Goal: Information Seeking & Learning: Learn about a topic

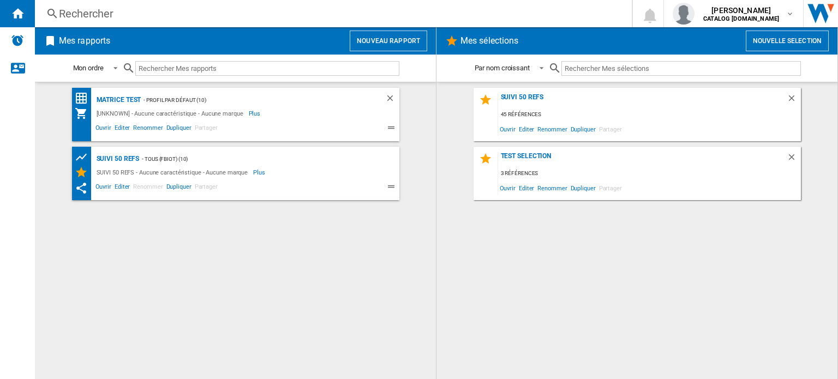
click at [127, 14] on div "Rechercher" at bounding box center [331, 13] width 545 height 15
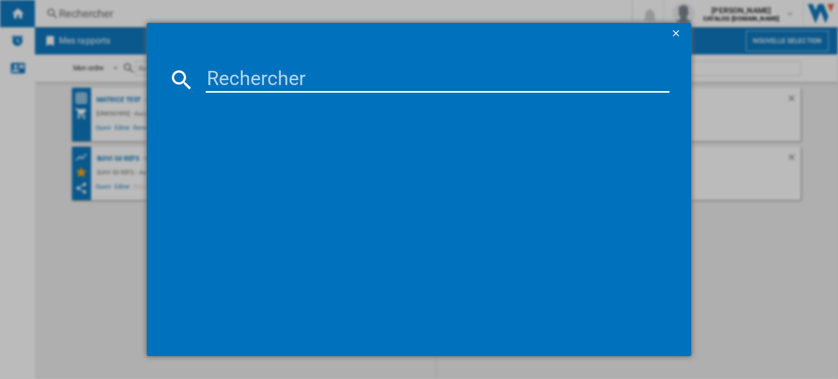
click at [229, 78] on input at bounding box center [438, 80] width 464 height 26
type input "rowenta x clean 4"
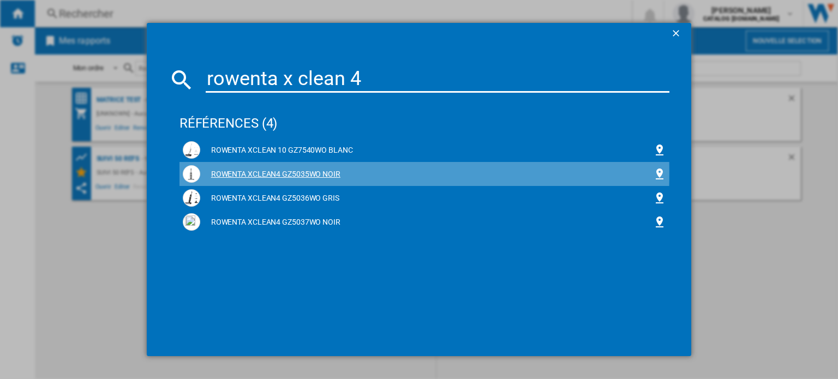
click at [304, 173] on div "ROWENTA XCLEAN4 GZ5035WO NOIR" at bounding box center [426, 174] width 453 height 11
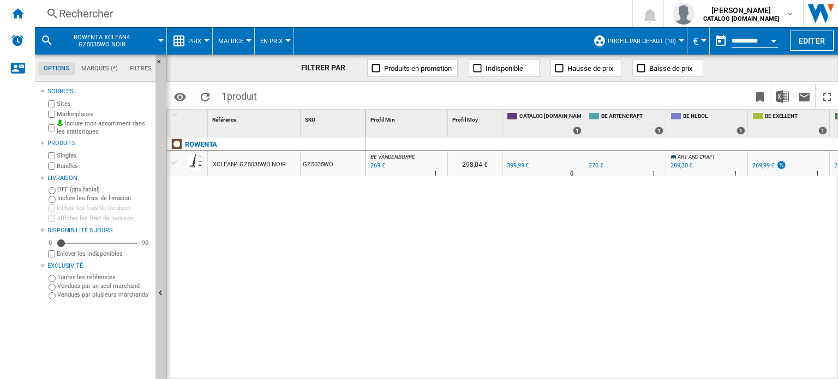
click at [208, 45] on md-menu "Prix Prix Matrice des prix Classement des prix Analyses Base 100 Références com…" at bounding box center [190, 40] width 46 height 27
click at [206, 41] on div at bounding box center [206, 40] width 5 height 3
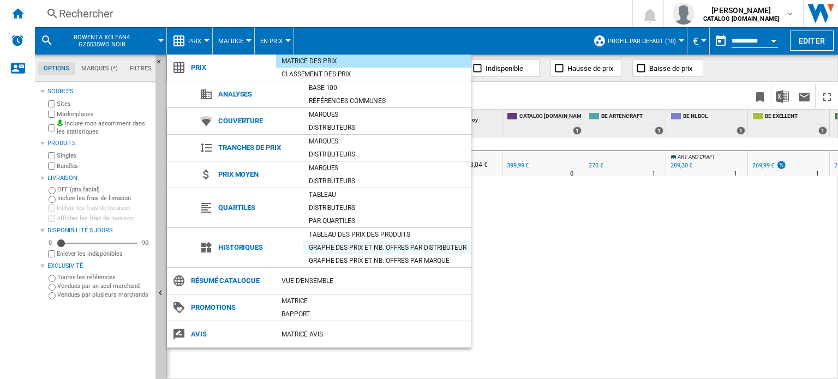
click at [342, 250] on div "Graphe des prix et nb. offres par distributeur" at bounding box center [387, 247] width 168 height 11
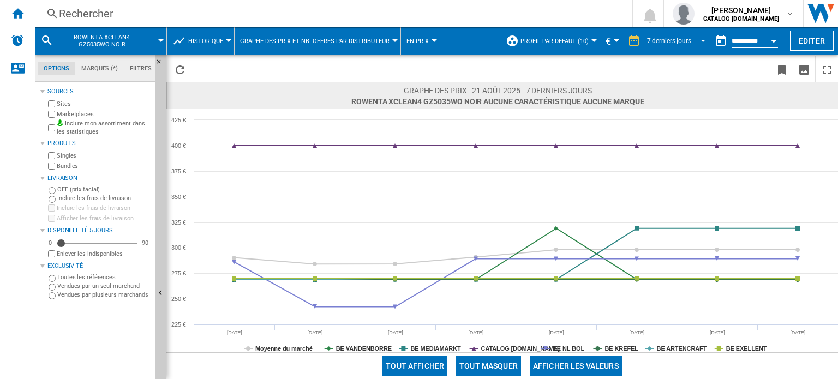
click at [698, 38] on span "REPORTS.WIZARD.STEPS.REPORT.STEPS.REPORT_OPTIONS.PERIOD: 7 derniers jours" at bounding box center [699, 40] width 13 height 10
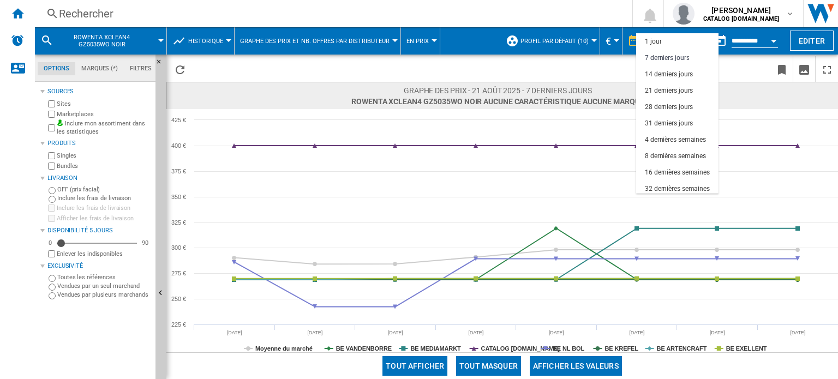
scroll to position [16, 0]
click at [677, 106] on div "31 derniers jours" at bounding box center [669, 107] width 48 height 9
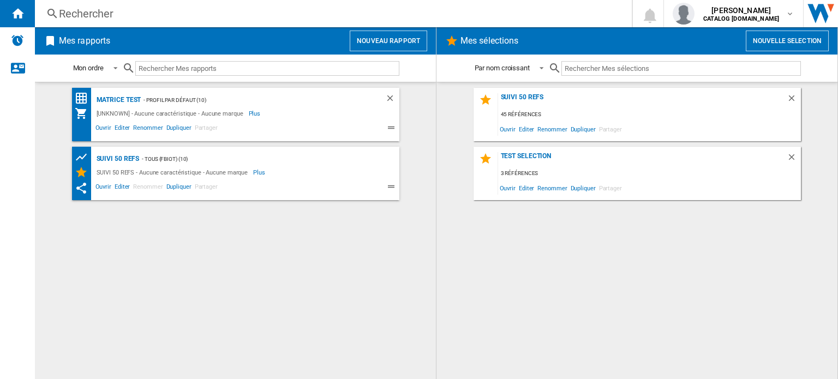
click at [189, 67] on input "text" at bounding box center [267, 68] width 264 height 15
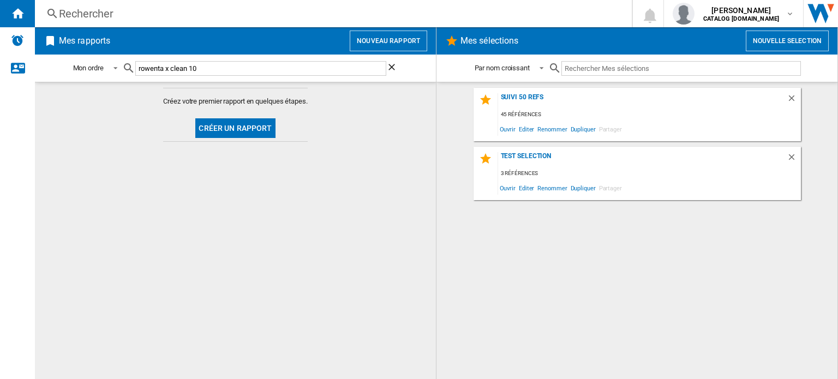
type input "rowenta x clean 10"
click at [308, 68] on input "rowenta x clean 10" at bounding box center [260, 68] width 251 height 15
click at [20, 11] on ng-md-icon "Accueil" at bounding box center [17, 13] width 13 height 13
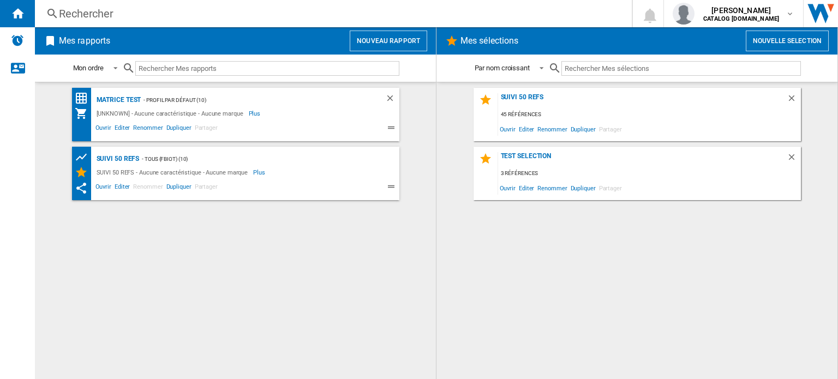
click at [278, 66] on input "text" at bounding box center [267, 68] width 264 height 15
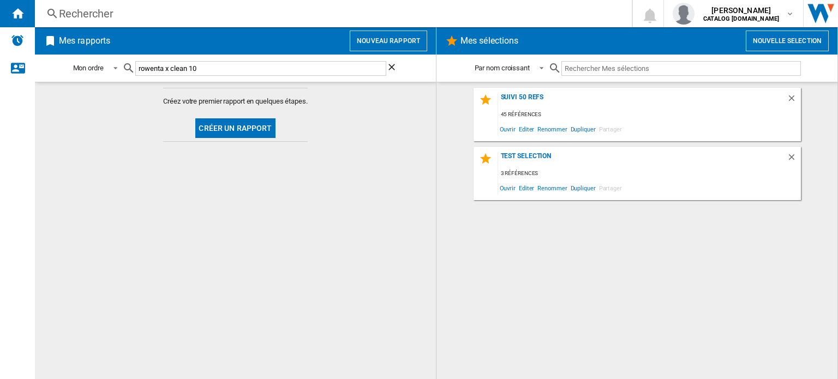
type input "rowenta x clean 10"
click at [268, 68] on input "rowenta x clean 10" at bounding box center [260, 68] width 251 height 15
click at [86, 10] on div "Rechercher" at bounding box center [331, 13] width 545 height 15
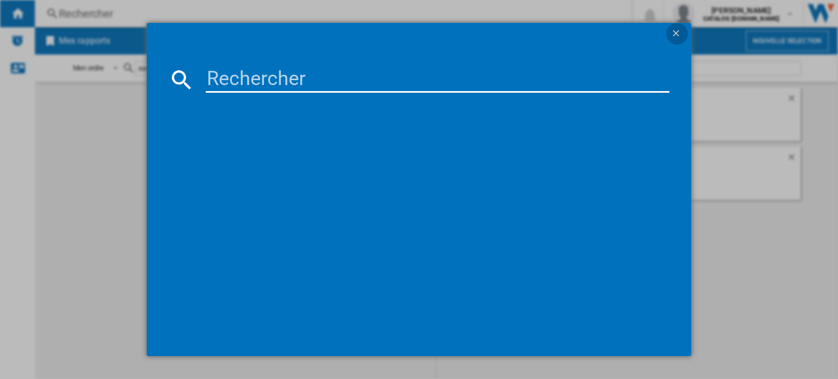
click at [677, 32] on ng-md-icon "getI18NText('BUTTONS.CLOSE_DIALOG')" at bounding box center [677, 34] width 13 height 13
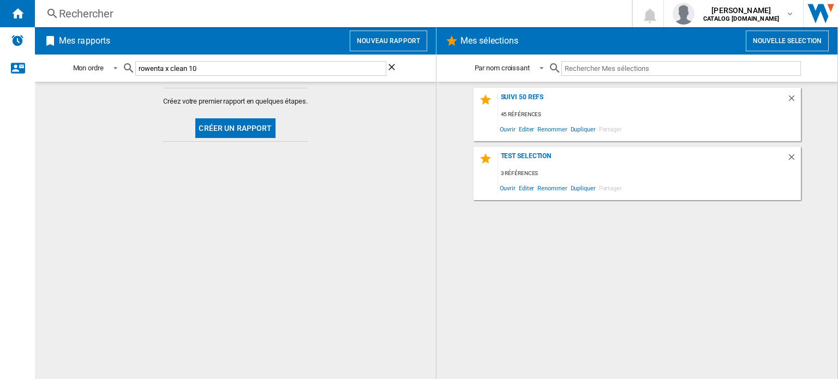
click at [205, 15] on div "Rechercher" at bounding box center [331, 13] width 545 height 15
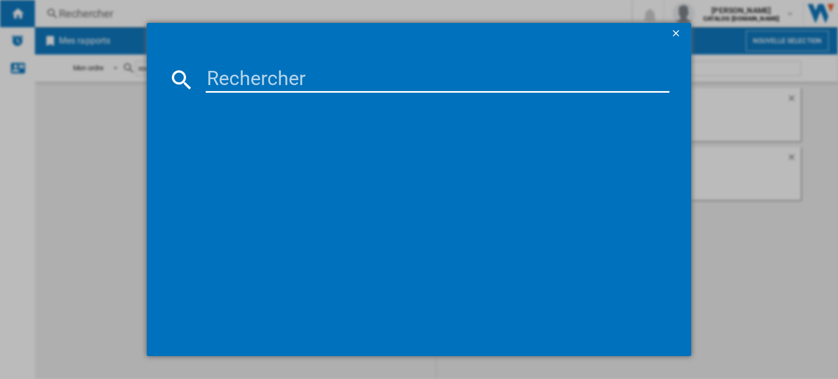
click at [309, 87] on input at bounding box center [438, 80] width 464 height 26
type input "rowenta x clean 10"
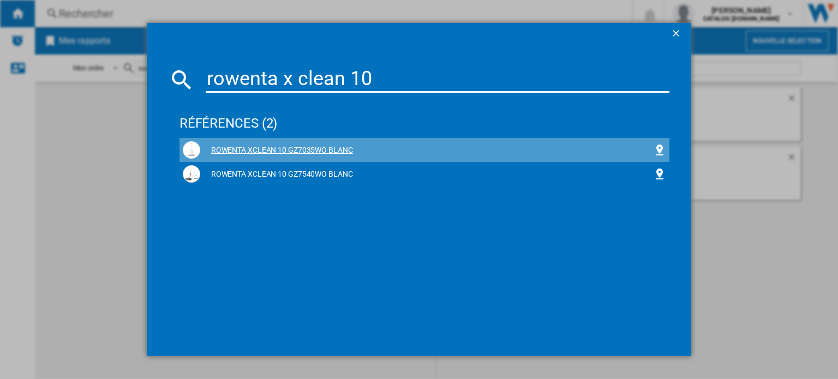
click at [279, 148] on div "ROWENTA XCLEAN 10 GZ7035WO BLANC" at bounding box center [426, 150] width 453 height 11
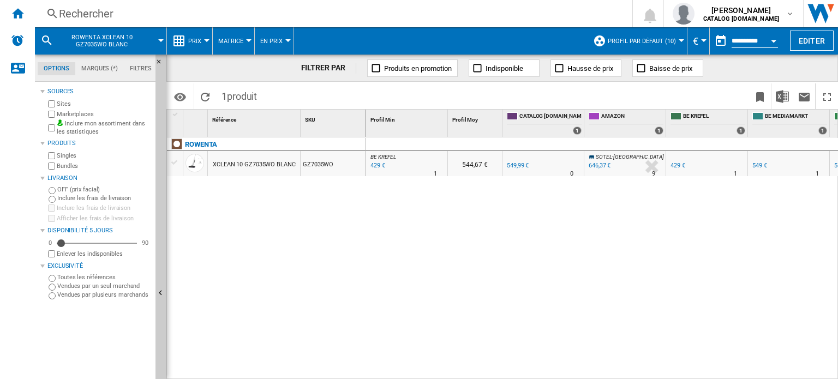
click at [207, 38] on md-menu "Prix Prix Matrice des prix Classement des prix Analyses Base 100 Références com…" at bounding box center [190, 40] width 46 height 27
click at [207, 40] on div at bounding box center [206, 40] width 5 height 3
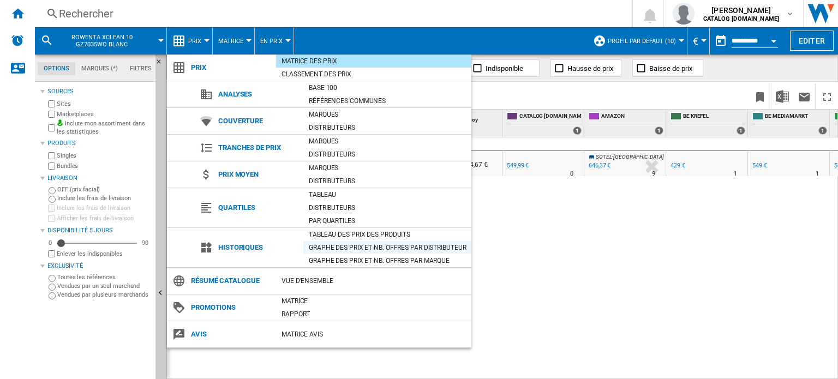
click at [337, 252] on div "Graphe des prix et nb. offres par distributeur" at bounding box center [387, 247] width 168 height 11
